Goal: Transaction & Acquisition: Purchase product/service

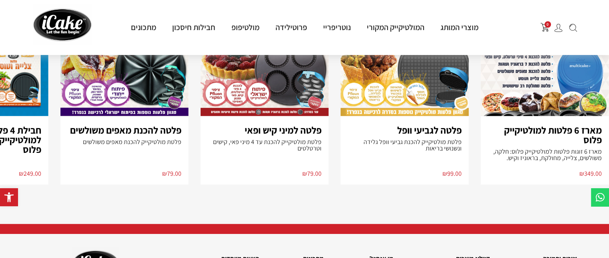
scroll to position [441, 0]
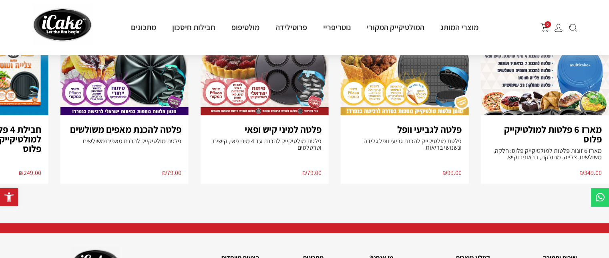
click at [539, 85] on img "1 / 8" at bounding box center [545, 50] width 128 height 129
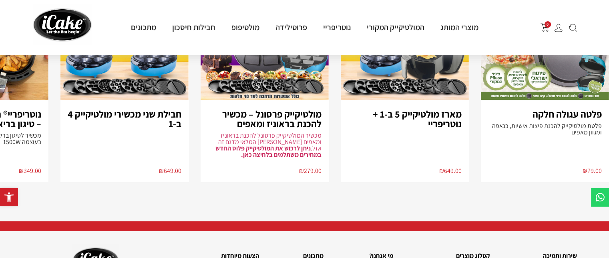
scroll to position [521, 0]
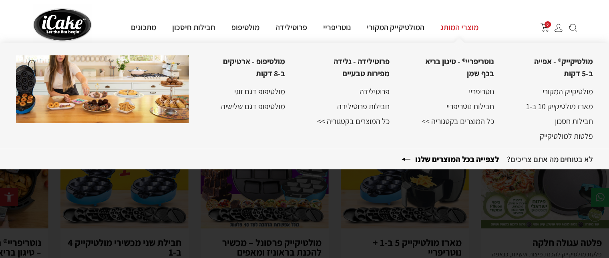
click at [473, 26] on link "מוצרי המותג" at bounding box center [460, 27] width 54 height 10
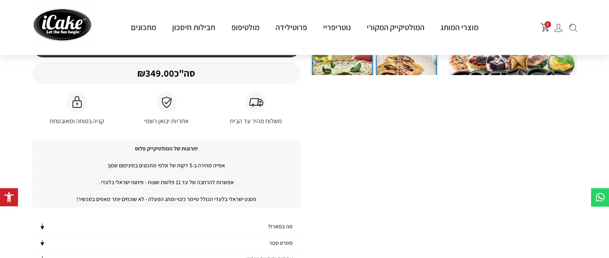
scroll to position [0, 0]
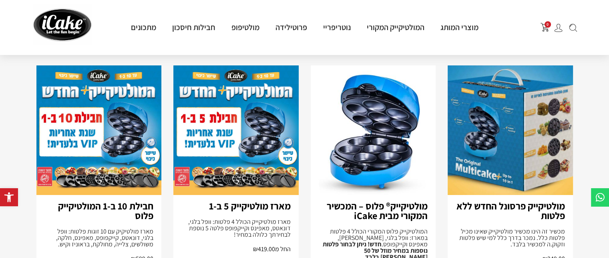
scroll to position [120, 0]
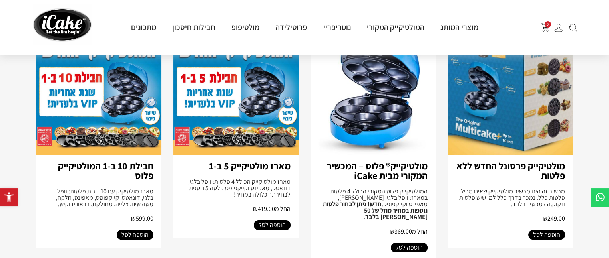
click at [399, 165] on link "מולטיקייק® פלוס – המכשיר המקורי מבית iCake" at bounding box center [377, 170] width 101 height 22
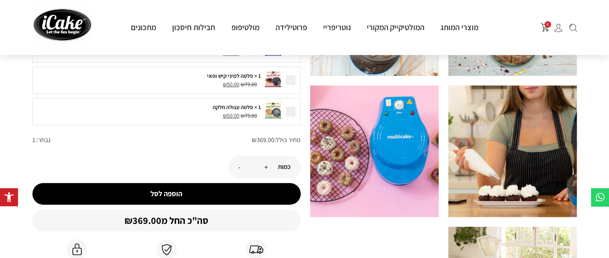
scroll to position [80, 0]
